Goal: Information Seeking & Learning: Find specific fact

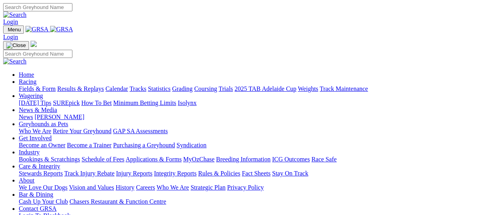
click at [38, 85] on link "Fields & Form" at bounding box center [37, 88] width 37 height 7
click at [43, 85] on link "Fields & Form" at bounding box center [37, 88] width 37 height 7
click at [83, 85] on link "Results & Replays" at bounding box center [80, 88] width 47 height 7
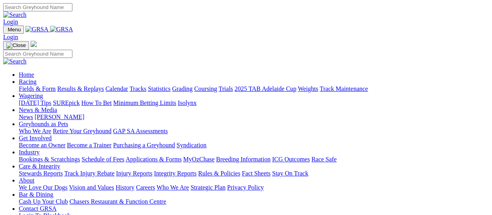
click at [83, 85] on link "Results & Replays" at bounding box center [80, 88] width 47 height 7
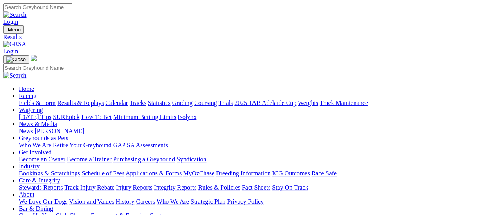
click at [40, 99] on link "Fields & Form" at bounding box center [37, 102] width 37 height 7
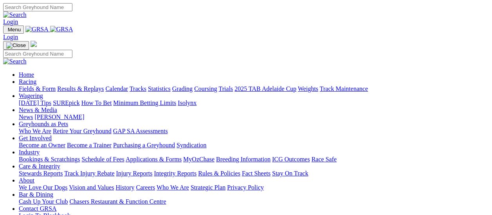
click at [83, 85] on link "Results & Replays" at bounding box center [80, 88] width 47 height 7
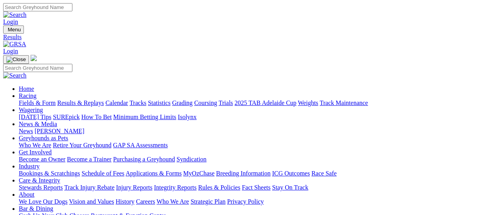
click at [24, 99] on link "Fields & Form" at bounding box center [37, 102] width 37 height 7
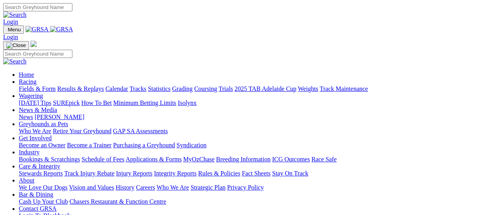
click at [84, 85] on link "Results & Replays" at bounding box center [80, 88] width 47 height 7
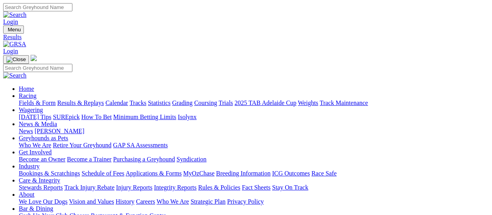
click at [33, 99] on link "Fields & Form" at bounding box center [37, 102] width 37 height 7
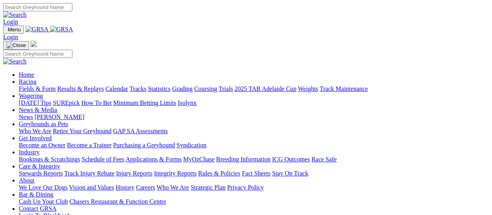
click at [85, 85] on link "Results & Replays" at bounding box center [80, 88] width 47 height 7
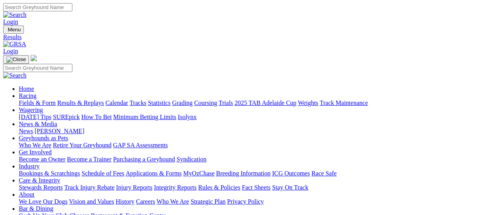
click at [41, 99] on link "Fields & Form" at bounding box center [37, 102] width 37 height 7
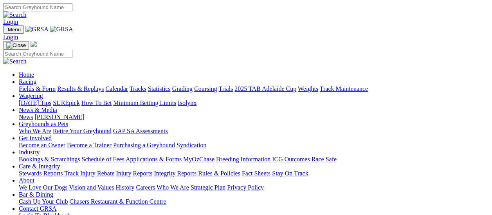
click at [80, 85] on link "Results & Replays" at bounding box center [80, 88] width 47 height 7
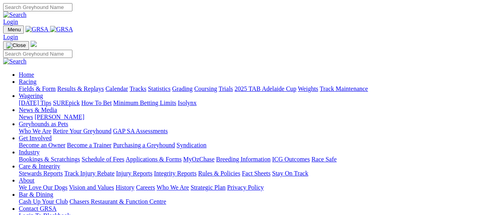
click at [89, 85] on link "Results & Replays" at bounding box center [80, 88] width 47 height 7
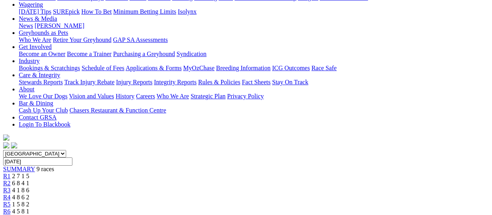
scroll to position [78, 0]
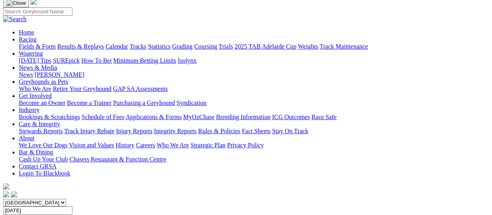
scroll to position [39, 0]
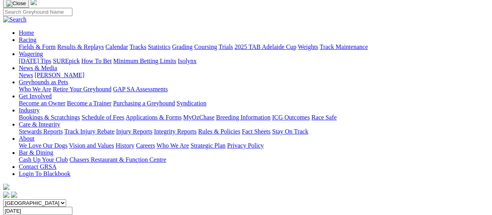
scroll to position [39, 0]
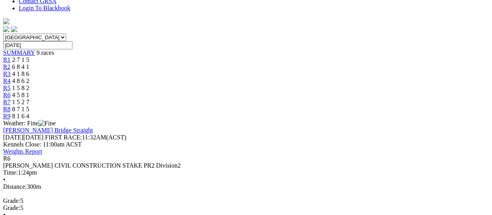
scroll to position [117, 0]
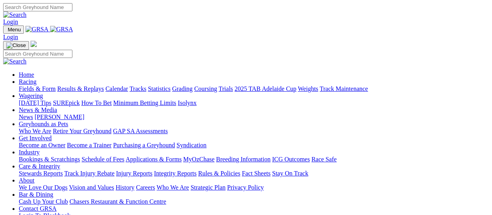
click at [81, 85] on link "Results & Replays" at bounding box center [80, 88] width 47 height 7
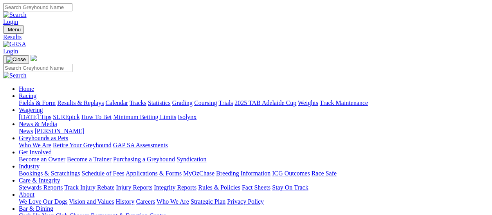
click at [23, 99] on link "Fields & Form" at bounding box center [37, 102] width 37 height 7
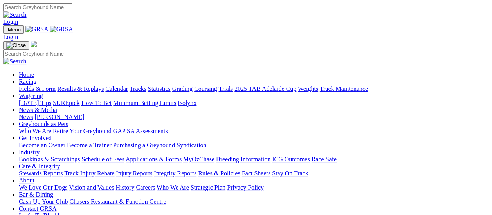
click at [40, 85] on link "Fields & Form" at bounding box center [37, 88] width 37 height 7
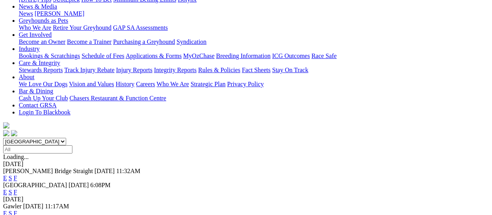
scroll to position [78, 0]
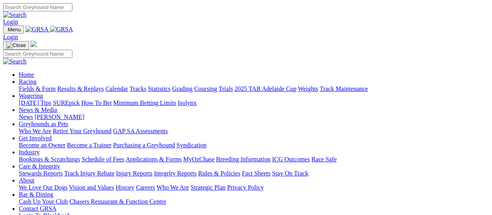
click at [60, 163] on link "Care & Integrity" at bounding box center [39, 166] width 41 height 7
click at [196, 170] on link "Integrity Reports" at bounding box center [175, 173] width 43 height 7
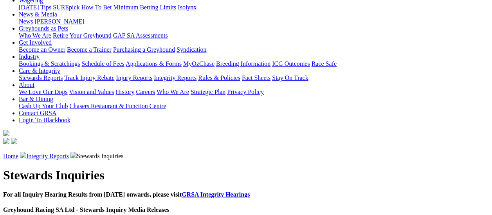
scroll to position [117, 0]
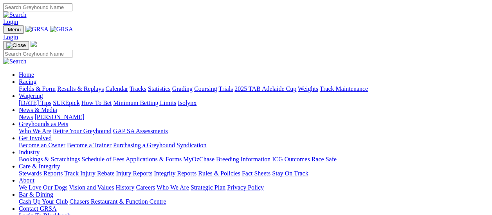
click at [37, 85] on link "Fields & Form" at bounding box center [37, 88] width 37 height 7
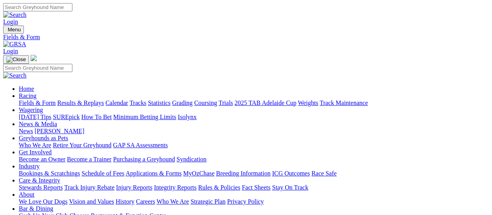
click at [86, 99] on link "Results & Replays" at bounding box center [80, 102] width 47 height 7
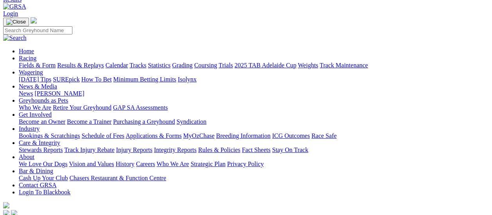
scroll to position [78, 0]
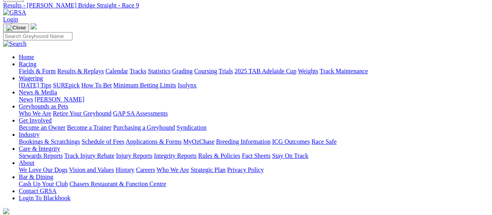
scroll to position [78, 0]
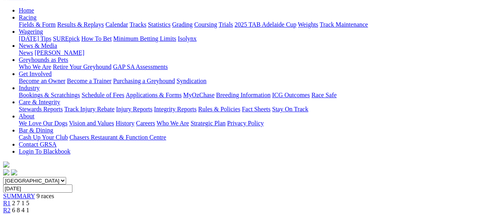
click at [11, 207] on span "R2" at bounding box center [6, 210] width 7 height 7
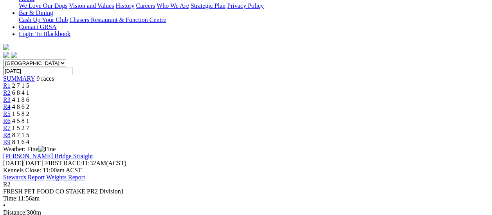
scroll to position [39, 0]
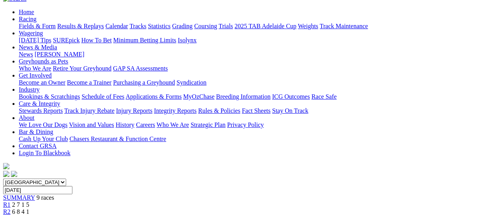
scroll to position [39, 0]
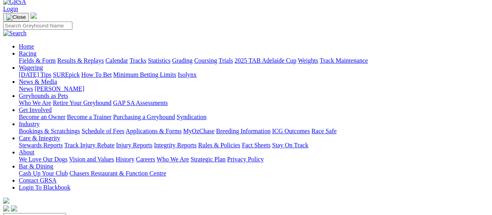
scroll to position [39, 0]
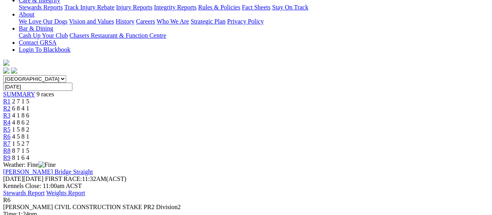
scroll to position [78, 0]
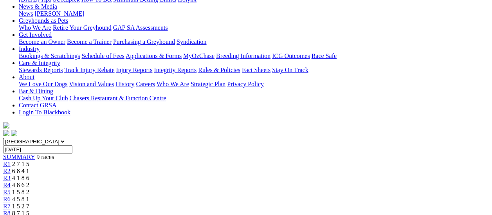
scroll to position [39, 0]
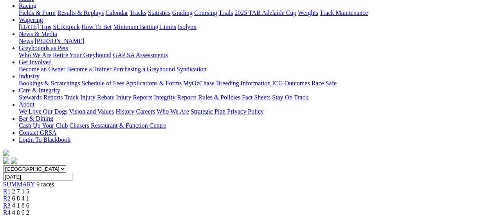
scroll to position [78, 0]
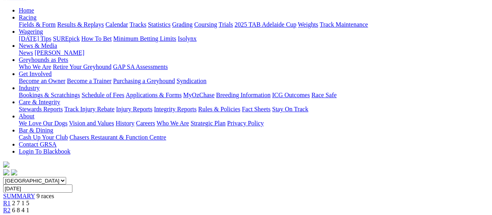
click at [11, 214] on span "R3" at bounding box center [6, 217] width 7 height 7
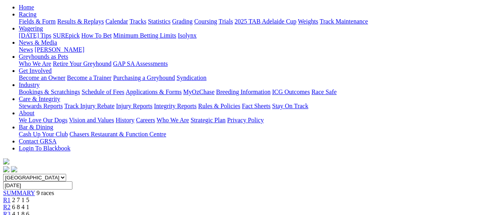
scroll to position [78, 0]
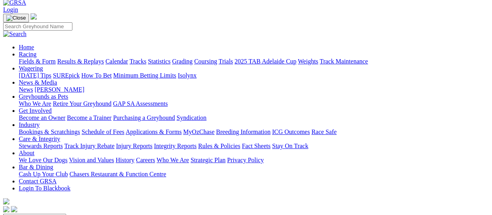
scroll to position [39, 0]
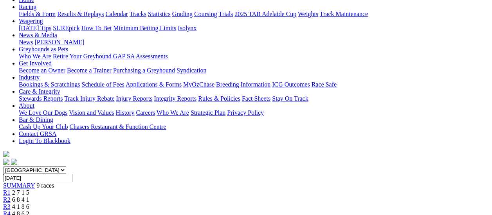
scroll to position [78, 0]
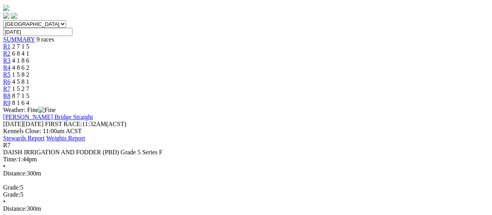
scroll to position [78, 0]
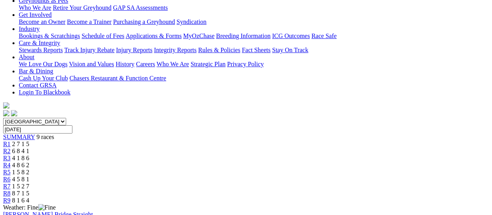
scroll to position [117, 0]
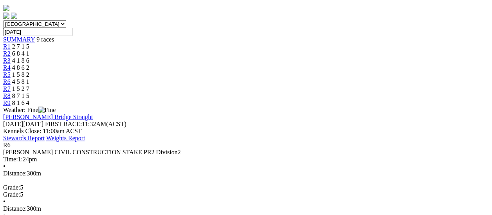
scroll to position [196, 0]
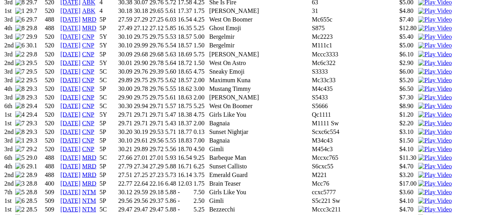
scroll to position [665, 0]
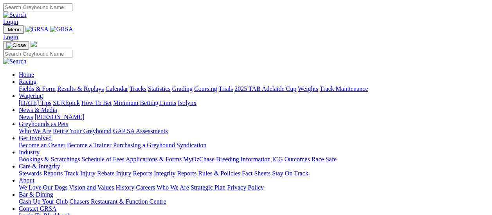
click at [79, 85] on link "Results & Replays" at bounding box center [80, 88] width 47 height 7
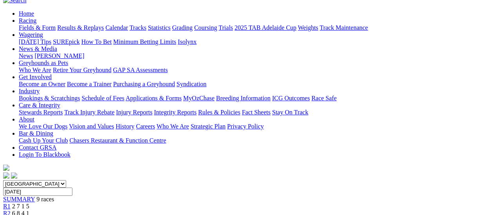
scroll to position [78, 0]
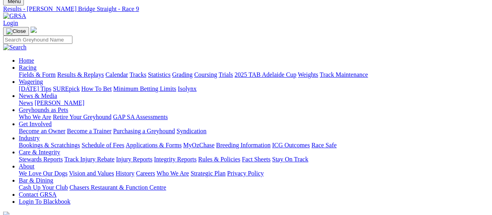
scroll to position [0, 0]
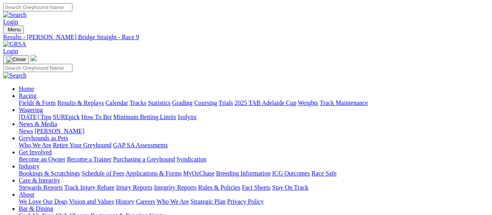
click at [25, 99] on link "Fields & Form" at bounding box center [37, 102] width 37 height 7
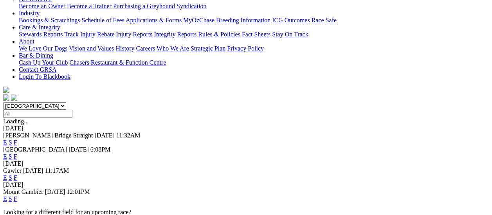
scroll to position [78, 0]
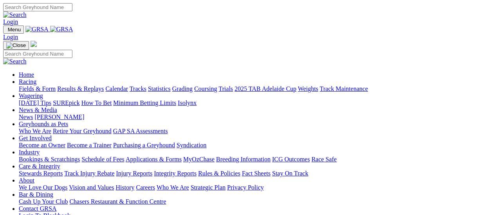
click at [40, 85] on link "Fields & Form" at bounding box center [37, 88] width 37 height 7
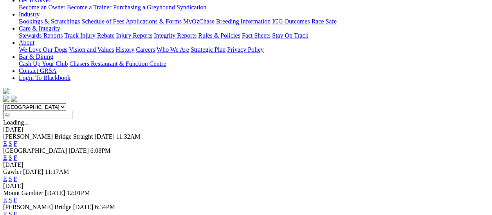
scroll to position [156, 0]
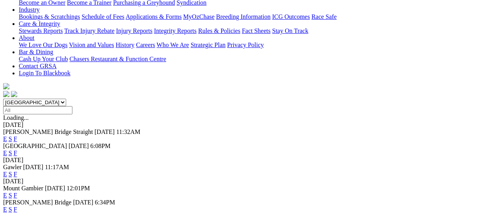
click at [17, 206] on link "F" at bounding box center [16, 209] width 4 height 7
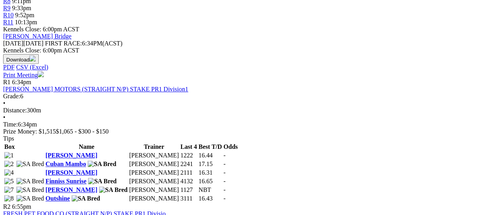
scroll to position [274, 0]
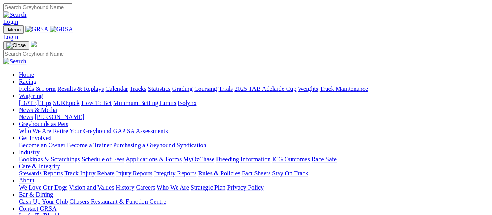
click at [38, 85] on link "Fields & Form" at bounding box center [37, 88] width 37 height 7
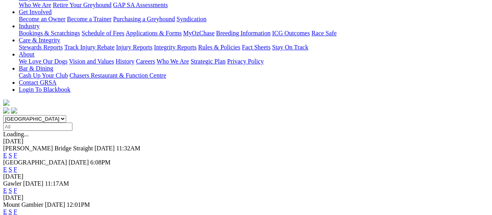
scroll to position [156, 0]
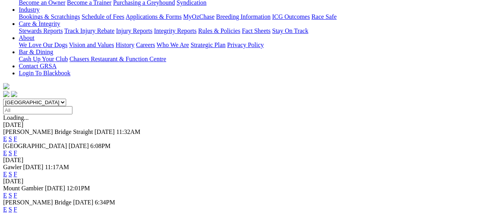
click at [17, 206] on link "F" at bounding box center [16, 209] width 4 height 7
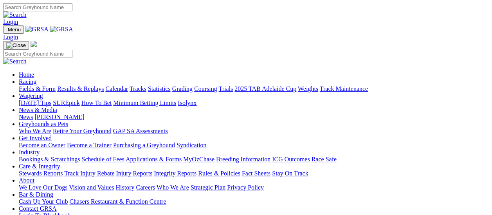
click at [60, 163] on link "Care & Integrity" at bounding box center [39, 166] width 41 height 7
click at [196, 170] on link "Integrity Reports" at bounding box center [175, 173] width 43 height 7
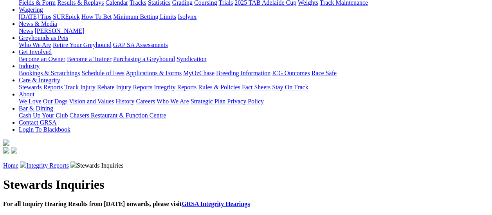
scroll to position [117, 0]
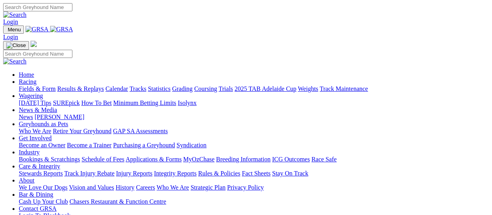
click at [60, 163] on link "Care & Integrity" at bounding box center [39, 166] width 41 height 7
click at [196, 170] on link "Integrity Reports" at bounding box center [175, 173] width 43 height 7
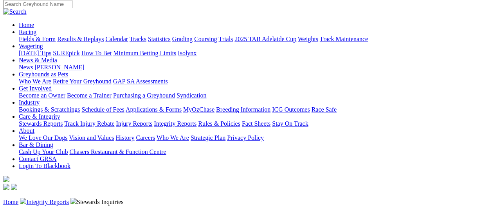
scroll to position [76, 0]
